Goal: Task Accomplishment & Management: Use online tool/utility

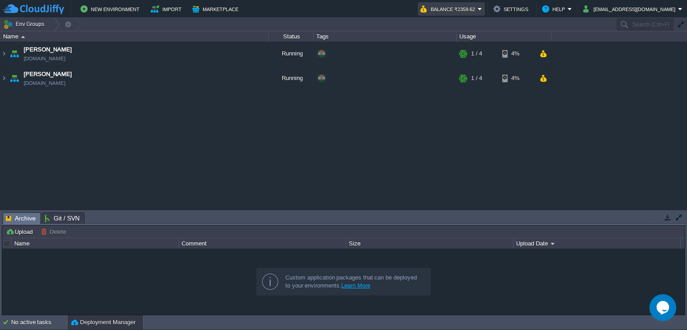
click at [478, 7] on button "Balance ₹2359.62" at bounding box center [449, 9] width 57 height 11
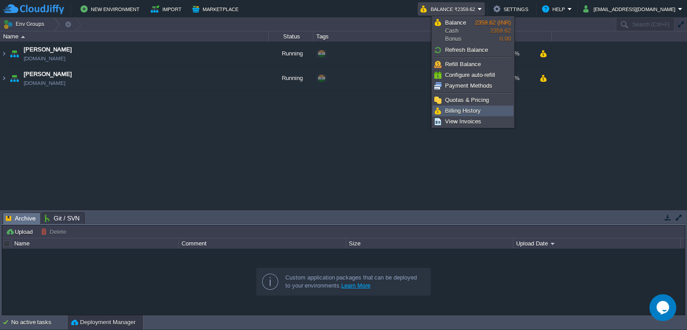
click at [481, 110] on link "Billing History" at bounding box center [473, 111] width 80 height 10
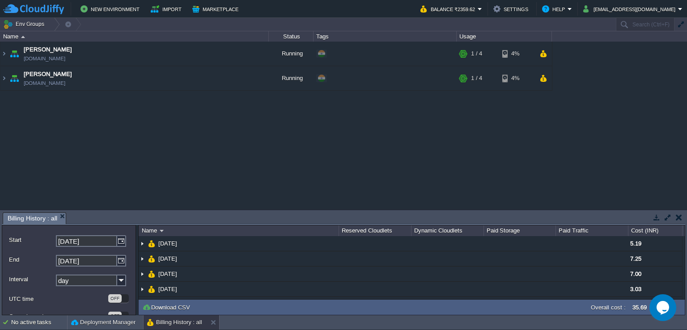
click at [676, 215] on button "button" at bounding box center [679, 217] width 6 height 8
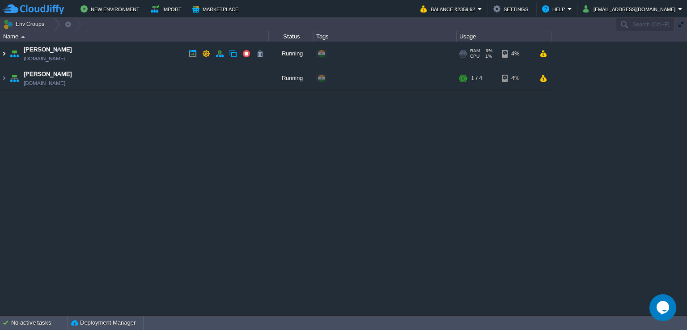
click at [0, 52] on img at bounding box center [3, 54] width 7 height 24
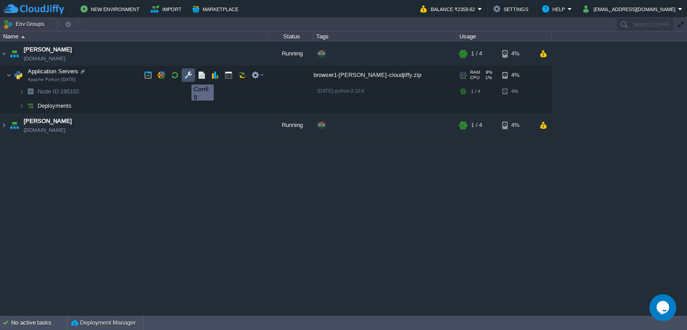
click at [185, 77] on button "button" at bounding box center [188, 75] width 8 height 8
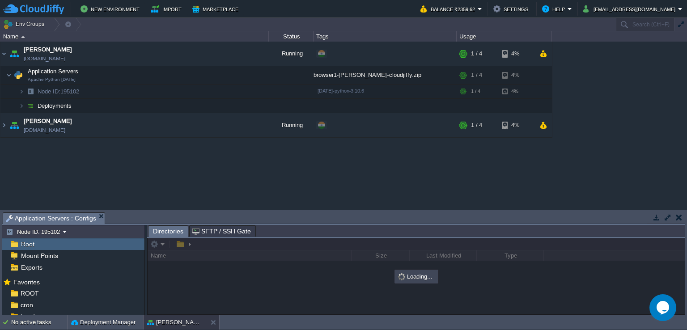
click at [669, 216] on button "button" at bounding box center [668, 217] width 8 height 8
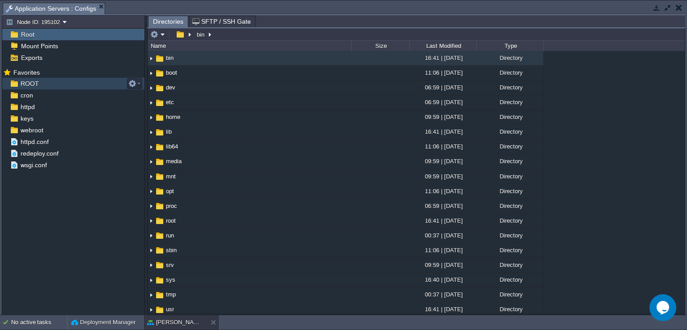
click at [30, 81] on span "ROOT" at bounding box center [29, 84] width 21 height 8
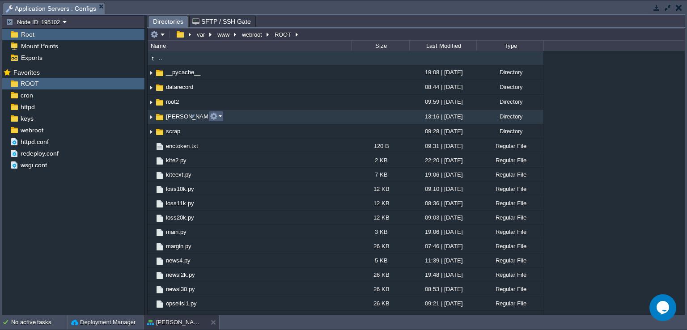
click at [213, 116] on button "button" at bounding box center [214, 116] width 8 height 8
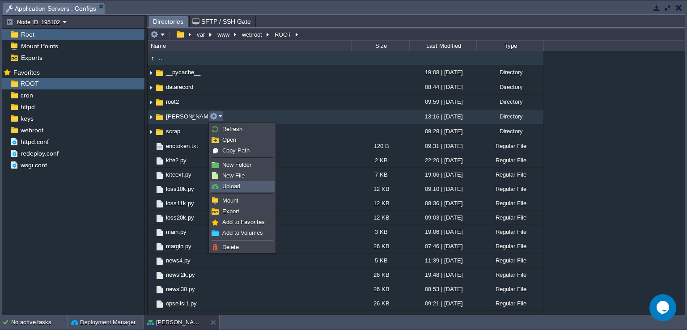
click at [245, 185] on link "Upload" at bounding box center [242, 187] width 64 height 10
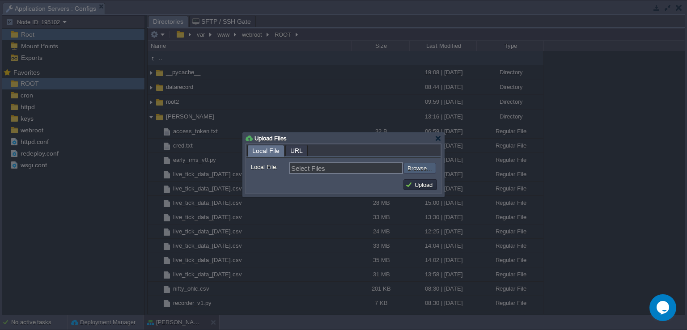
click at [417, 172] on input "file" at bounding box center [379, 168] width 113 height 11
type input "C:\fakepath\trade_engine_v13.py"
type input "trade_engine_v13.py"
drag, startPoint x: 417, startPoint y: 187, endPoint x: 412, endPoint y: 187, distance: 5.4
click at [412, 187] on button "Upload" at bounding box center [420, 185] width 30 height 8
